Goal: Task Accomplishment & Management: Complete application form

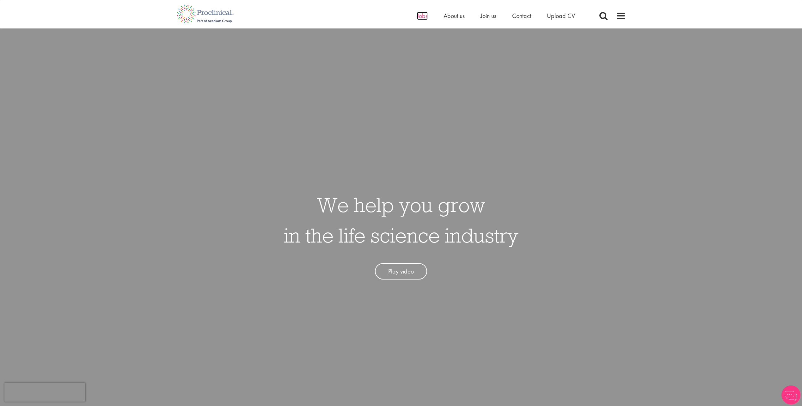
click at [426, 17] on span "Jobs" at bounding box center [422, 16] width 11 height 8
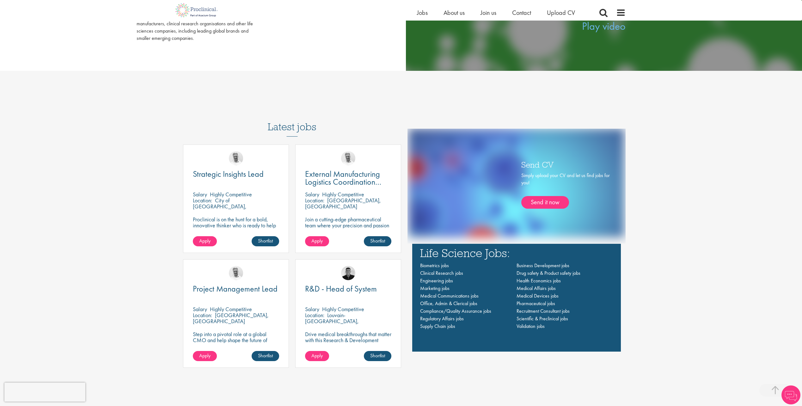
scroll to position [459, 0]
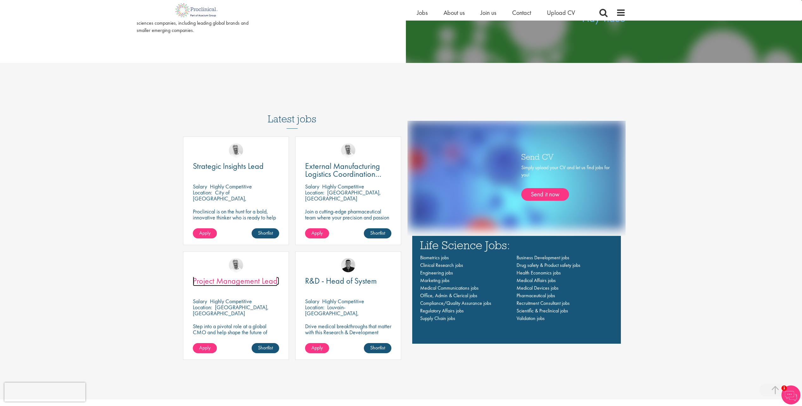
click at [239, 280] on span "Project Management Lead" at bounding box center [235, 280] width 85 height 11
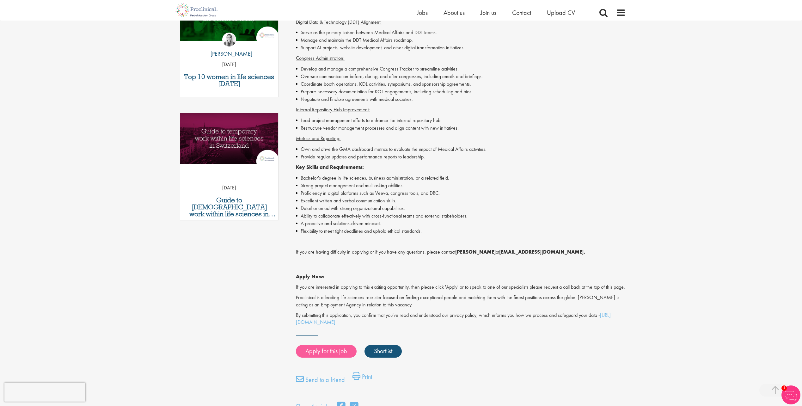
scroll to position [237, 0]
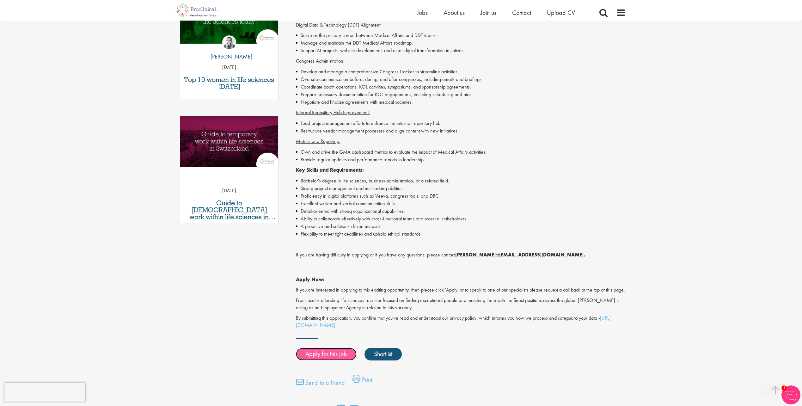
click at [335, 359] on link "Apply for this job" at bounding box center [326, 354] width 61 height 13
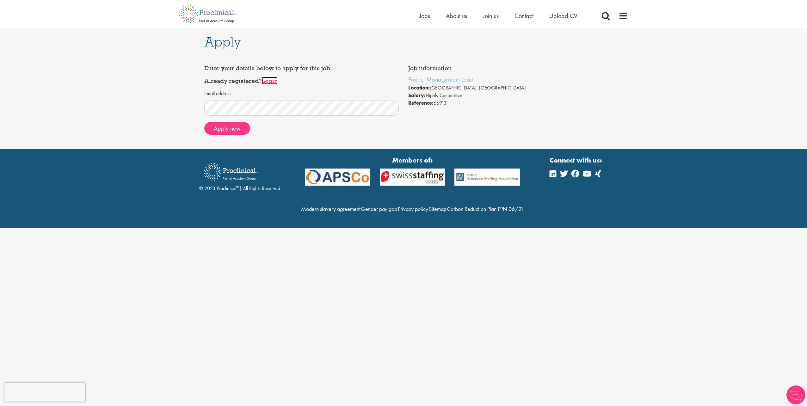
click at [274, 81] on link "Login" at bounding box center [270, 81] width 16 height 8
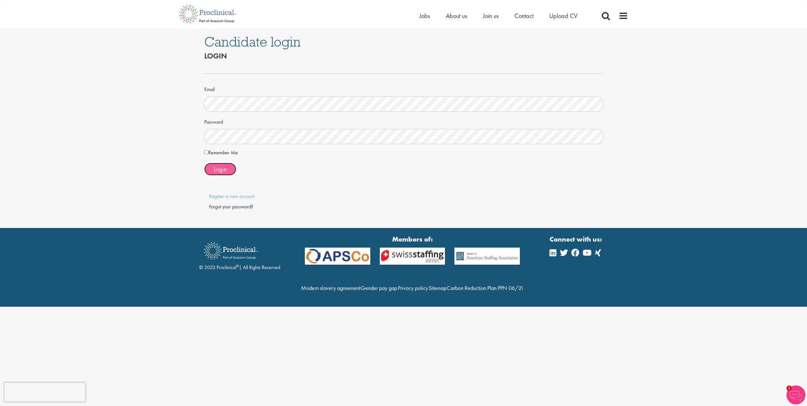
click at [223, 166] on span "Login" at bounding box center [220, 169] width 13 height 8
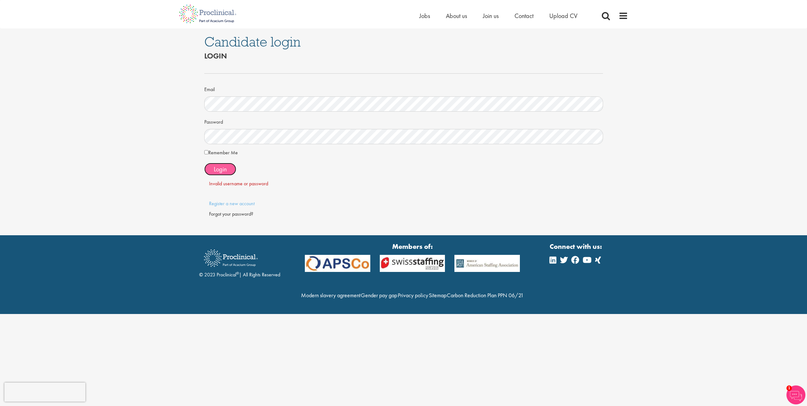
click at [222, 167] on span "Login" at bounding box center [220, 169] width 13 height 8
click at [189, 134] on div "Candidate login Login Email Password Remember Me" at bounding box center [403, 131] width 816 height 207
click at [225, 166] on span "Login" at bounding box center [220, 169] width 13 height 8
click at [195, 135] on div "Candidate login Login Email Password Remember Me" at bounding box center [403, 131] width 816 height 207
click at [214, 167] on span "Login" at bounding box center [220, 169] width 13 height 8
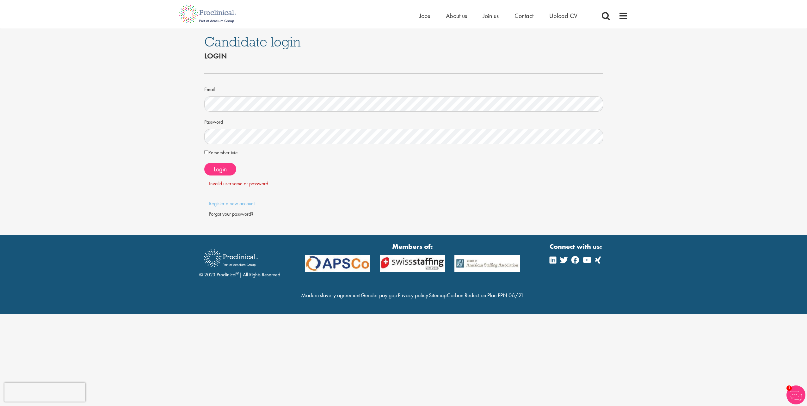
click at [228, 213] on div "Forgot your password?" at bounding box center [403, 214] width 389 height 7
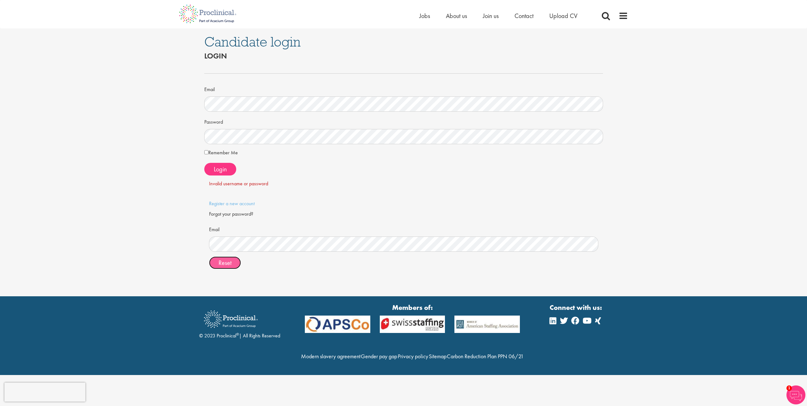
click at [231, 264] on button "Reset" at bounding box center [225, 262] width 32 height 13
